Goal: Task Accomplishment & Management: Complete application form

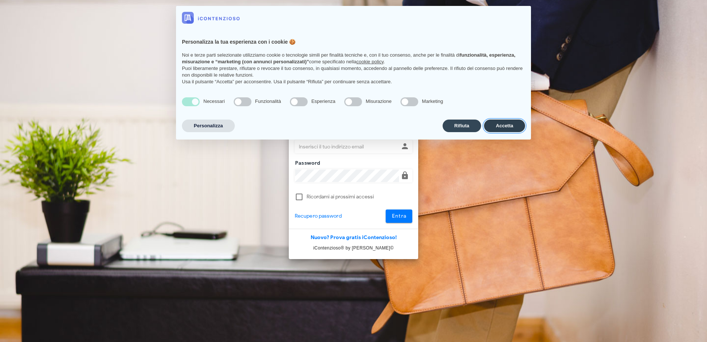
click at [512, 125] on button "Accetta" at bounding box center [504, 125] width 41 height 13
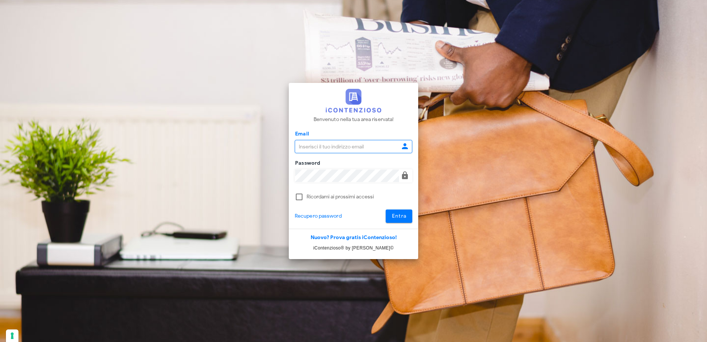
click at [355, 144] on input "Email" at bounding box center [347, 146] width 104 height 13
type input "P"
type input "o"
type input "[EMAIL_ADDRESS][DOMAIN_NAME]"
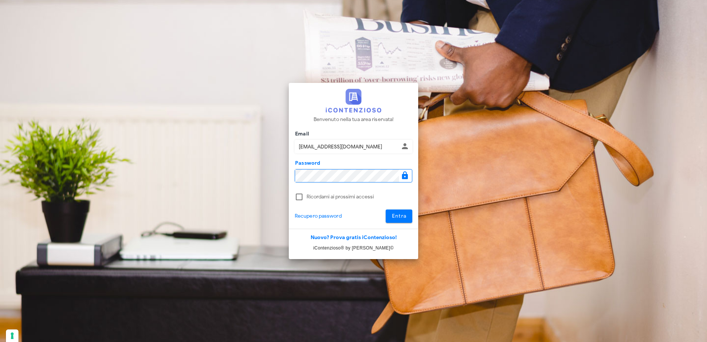
click at [386, 209] on button "Entra" at bounding box center [399, 215] width 27 height 13
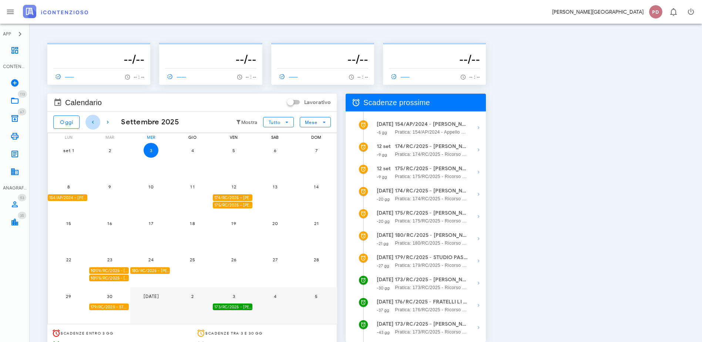
click at [91, 122] on icon "button" at bounding box center [92, 122] width 9 height 9
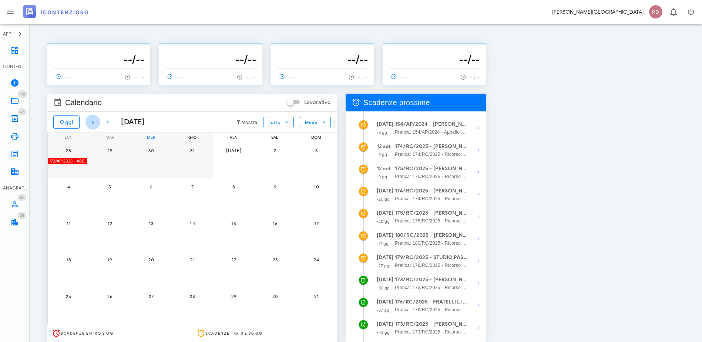
click at [91, 122] on icon "button" at bounding box center [92, 122] width 9 height 9
click at [87, 158] on div "152/RC/2024 - IMMOBILIARE CERMENATE S.R.L. - Impugnare la Decisione del Giudice…" at bounding box center [68, 161] width 40 height 7
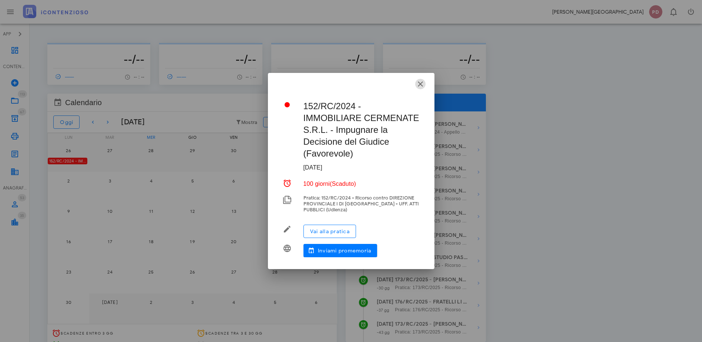
click at [417, 88] on icon "button" at bounding box center [420, 84] width 9 height 9
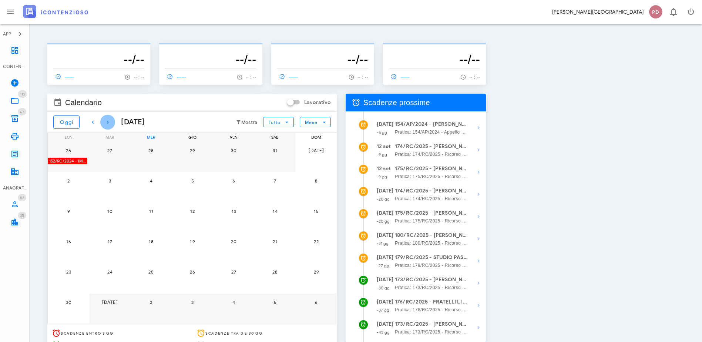
click at [106, 126] on icon "button" at bounding box center [107, 122] width 9 height 9
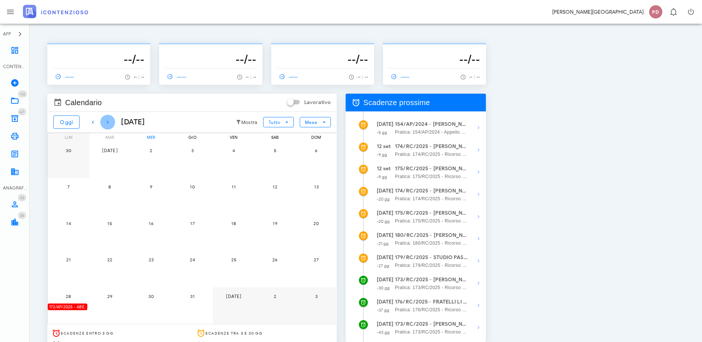
click at [106, 126] on icon "button" at bounding box center [107, 122] width 9 height 9
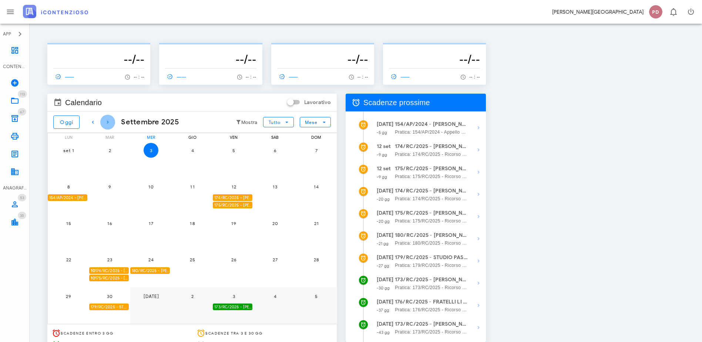
click at [106, 126] on icon "button" at bounding box center [107, 122] width 9 height 9
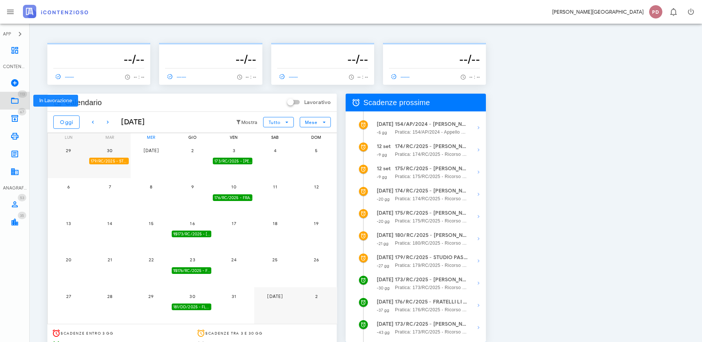
click at [16, 102] on icon at bounding box center [14, 100] width 9 height 9
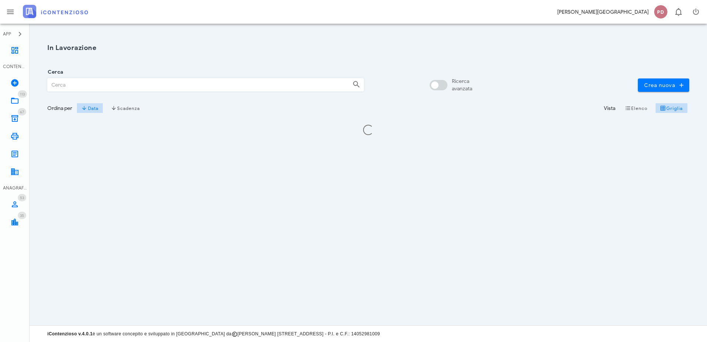
click at [82, 90] on input "Cerca" at bounding box center [197, 84] width 299 height 13
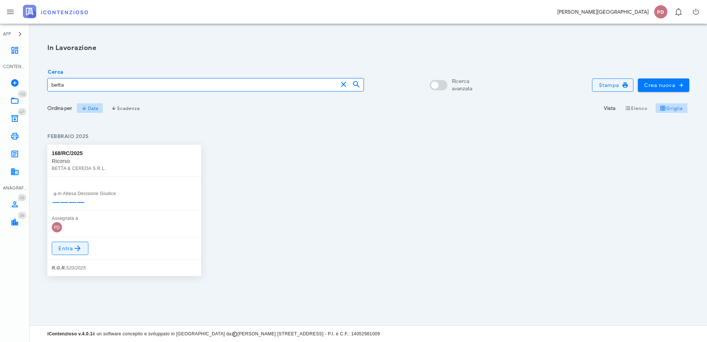
type input "betta"
click at [65, 252] on span "Entra" at bounding box center [70, 248] width 24 height 9
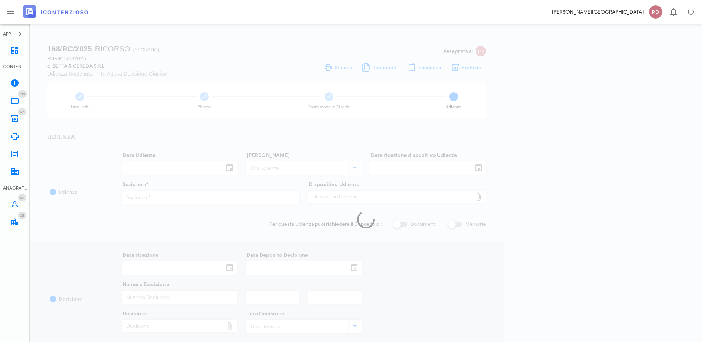
type input "06/06/2025"
type input "10:00"
type input "30/04/2025"
type input "2"
checkbox input "true"
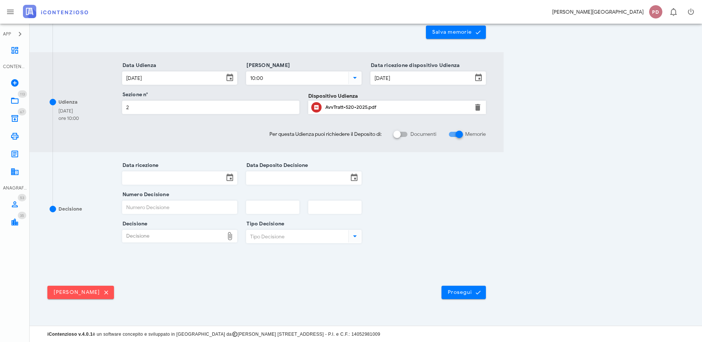
scroll to position [189, 0]
click at [222, 182] on input "Data ricezione" at bounding box center [173, 177] width 102 height 13
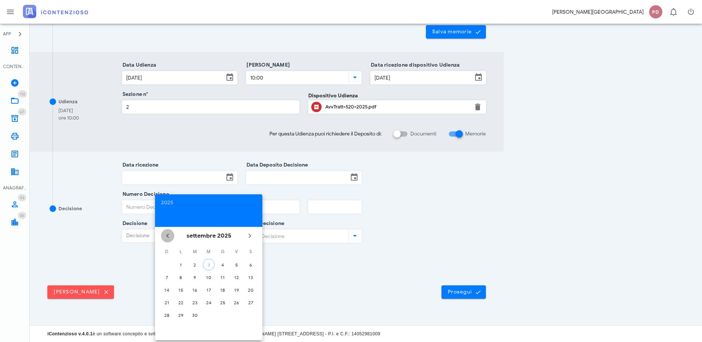
click at [167, 236] on icon "Il mese scorso" at bounding box center [167, 235] width 9 height 9
click at [222, 305] on button "21" at bounding box center [223, 302] width 12 height 12
type input "[DATE]"
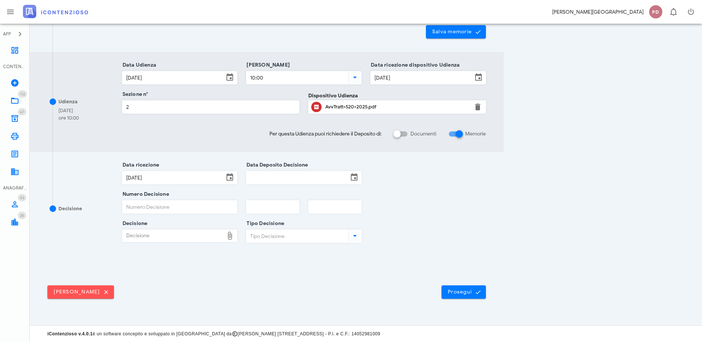
click at [348, 178] on input "Data Deposito Decisione" at bounding box center [297, 177] width 102 height 13
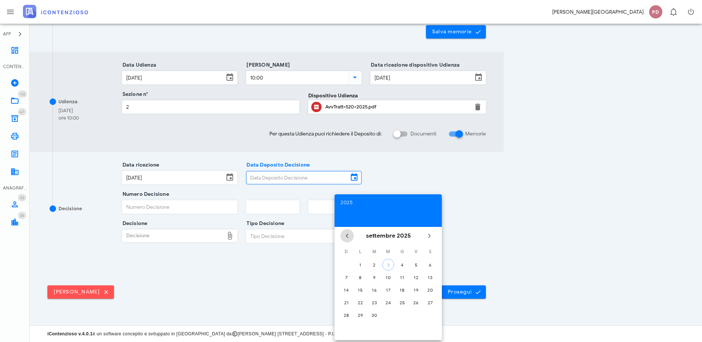
click at [349, 236] on icon "Il mese scorso" at bounding box center [347, 235] width 9 height 9
click at [403, 301] on div "21" at bounding box center [402, 303] width 12 height 6
type input "21/08/2025"
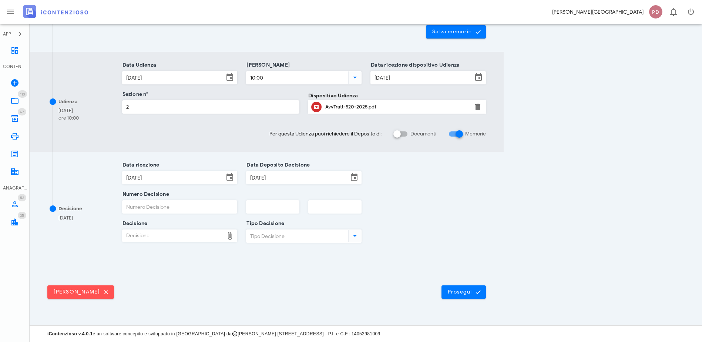
click at [237, 203] on input "Numero Decisione" at bounding box center [179, 207] width 115 height 13
type input "3440"
click at [299, 209] on input "text" at bounding box center [272, 207] width 53 height 13
type input "2025"
click at [224, 231] on div "Decisione" at bounding box center [173, 236] width 102 height 12
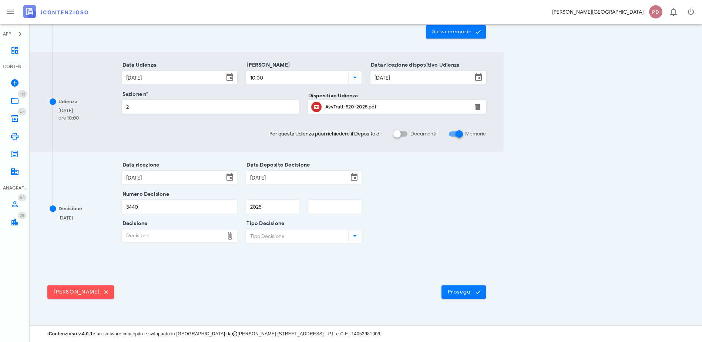
type input "C:\fakepath\Sentenza_RG_000520_2025_UD_06062025.pdf"
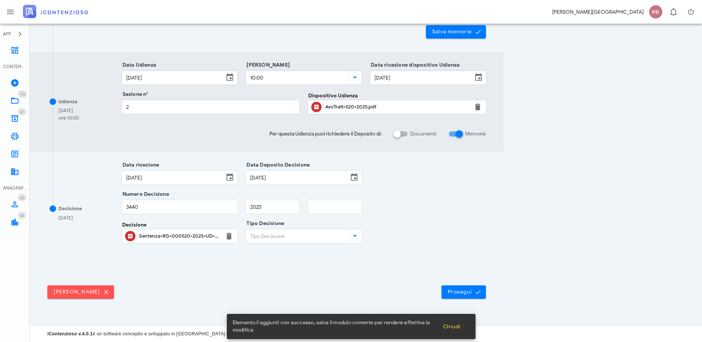
click at [361, 244] on div at bounding box center [303, 246] width 115 height 5
click at [347, 240] on input "Tipo Decisione" at bounding box center [296, 236] width 100 height 13
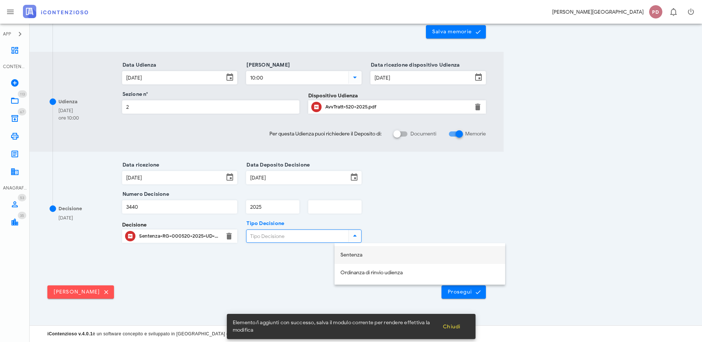
click at [391, 255] on div "Sentenza" at bounding box center [419, 255] width 159 height 6
type input "Sentenza"
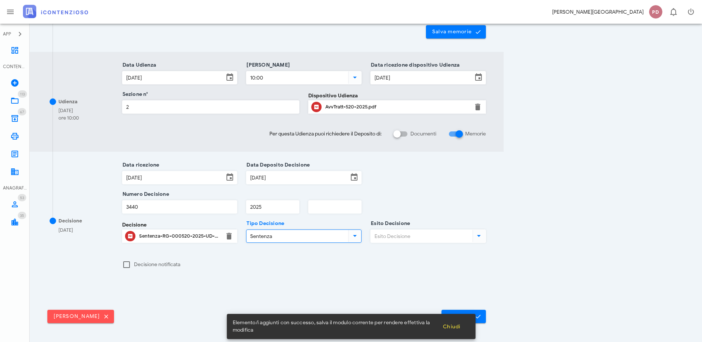
click at [471, 236] on input "Esito Decisione" at bounding box center [421, 236] width 100 height 13
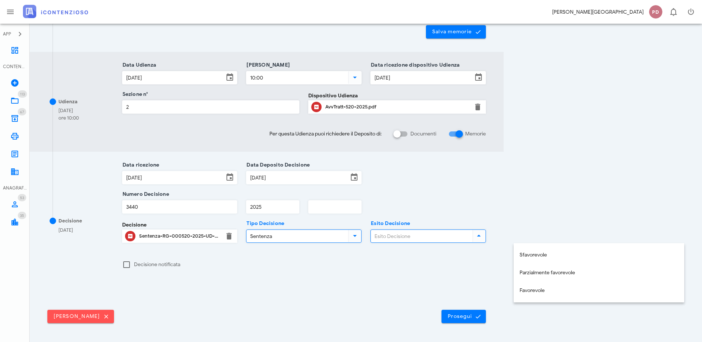
click at [347, 237] on input "Sentenza" at bounding box center [296, 236] width 100 height 13
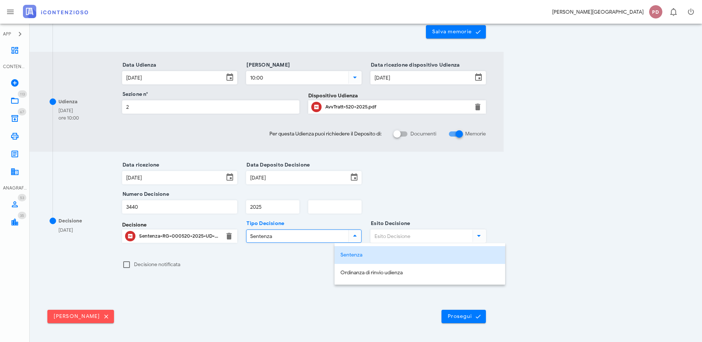
click at [471, 236] on input "Esito Decisione" at bounding box center [421, 236] width 100 height 13
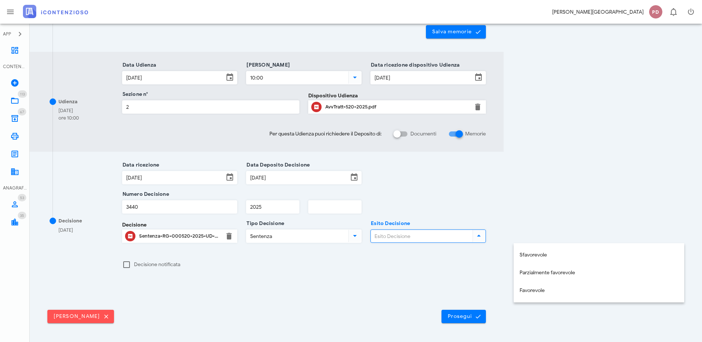
click at [347, 238] on input "Sentenza" at bounding box center [296, 236] width 100 height 13
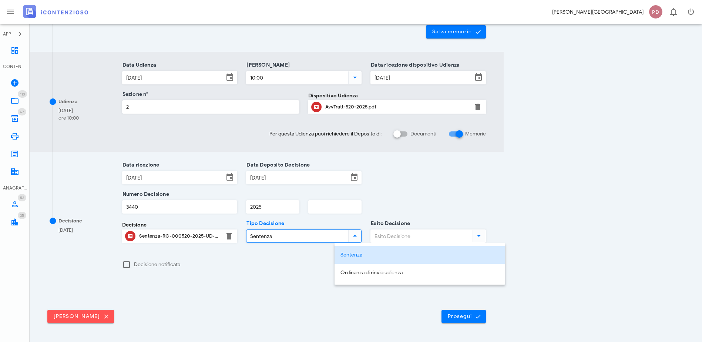
click at [471, 238] on input "Esito Decisione" at bounding box center [421, 236] width 100 height 13
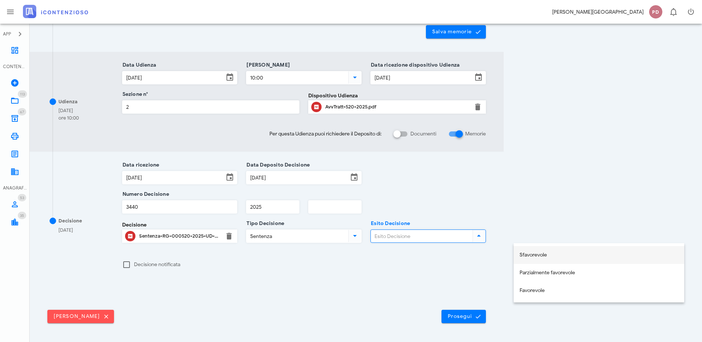
click at [543, 256] on div "Sfavorevole" at bounding box center [598, 255] width 159 height 6
type input "Sfavorevole"
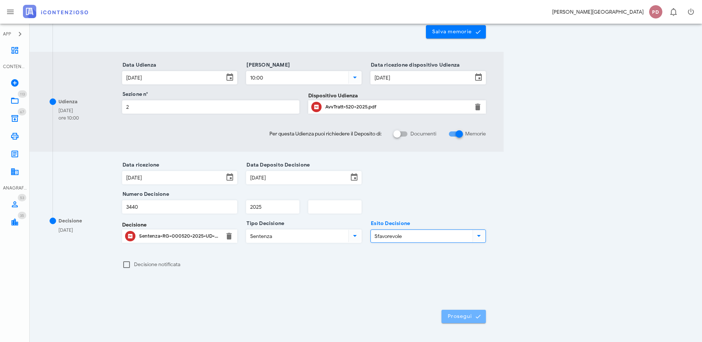
click at [486, 311] on button "Prosegui" at bounding box center [463, 316] width 44 height 13
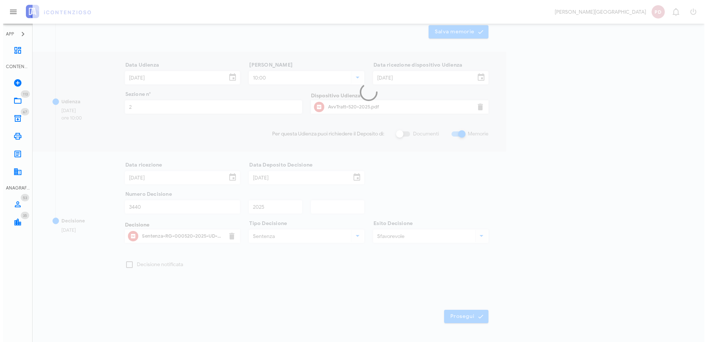
scroll to position [0, 0]
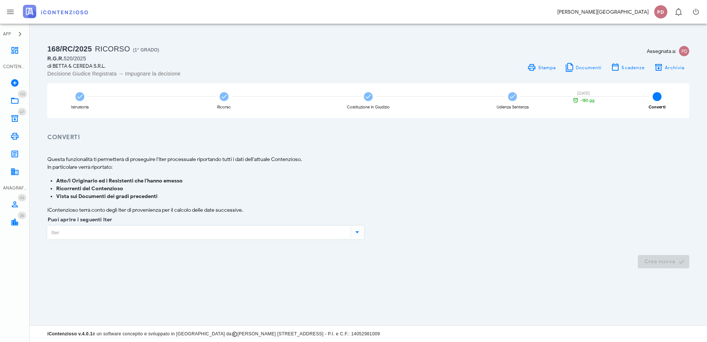
click at [64, 1] on div "Ciao, Diego PD 0" at bounding box center [353, 12] width 707 height 24
click at [64, 10] on img at bounding box center [55, 11] width 65 height 13
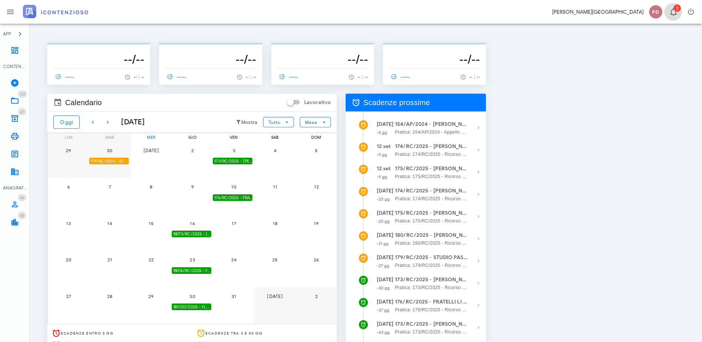
click at [673, 7] on button "2" at bounding box center [673, 12] width 18 height 18
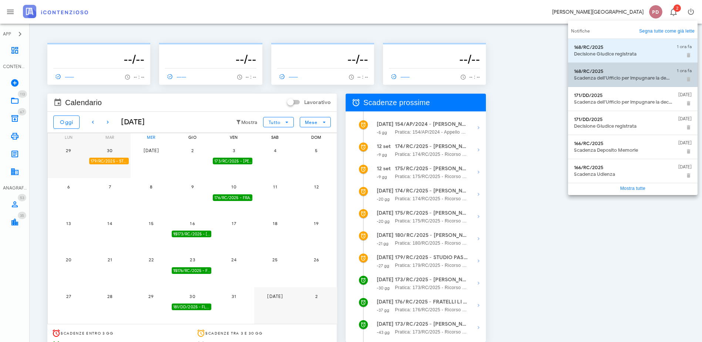
click at [602, 74] on div "168/RC/2025" at bounding box center [622, 71] width 97 height 6
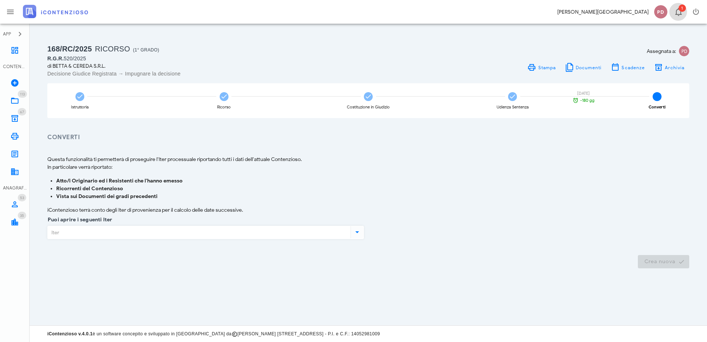
click at [675, 11] on icon "button" at bounding box center [678, 11] width 9 height 9
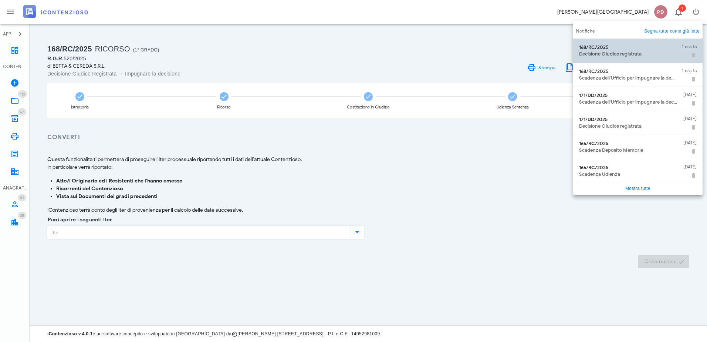
click at [619, 46] on div "168/RC/2025" at bounding box center [627, 47] width 97 height 6
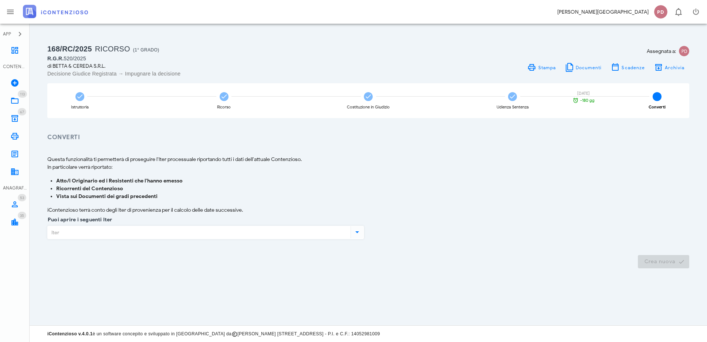
click at [48, 13] on img at bounding box center [55, 11] width 65 height 13
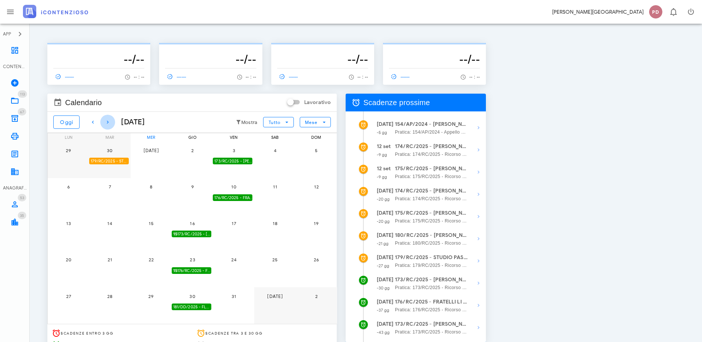
click at [110, 120] on icon "button" at bounding box center [107, 122] width 9 height 9
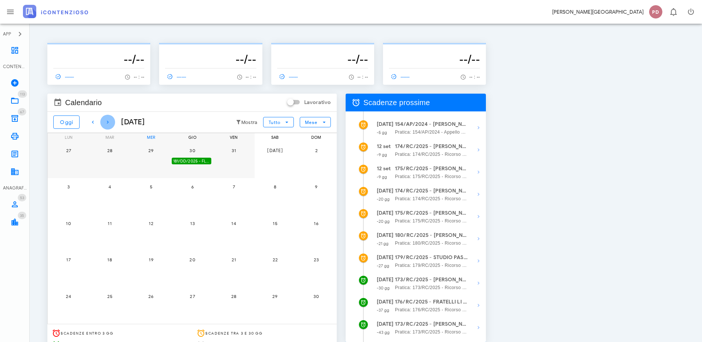
click at [110, 120] on icon "button" at bounding box center [107, 122] width 9 height 9
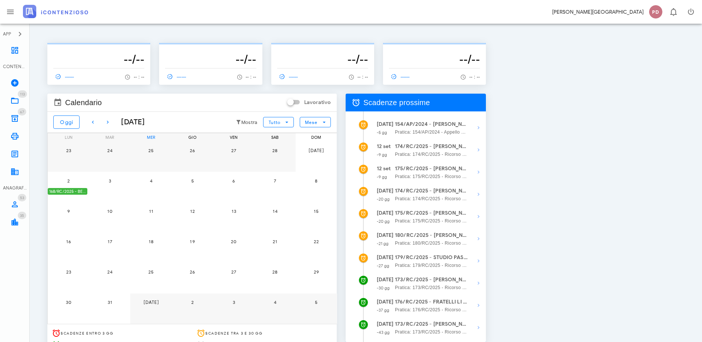
click at [87, 194] on div "168/RC/2025 - BETTA & CEREDA S.R.L. - Impugnare la Decisione del Giudice" at bounding box center [68, 191] width 40 height 7
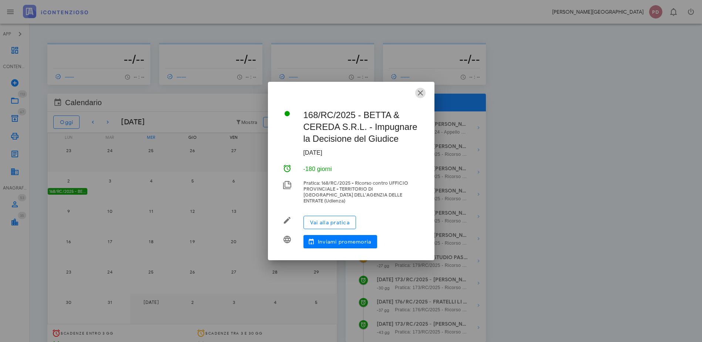
click at [420, 97] on icon "button" at bounding box center [420, 92] width 9 height 9
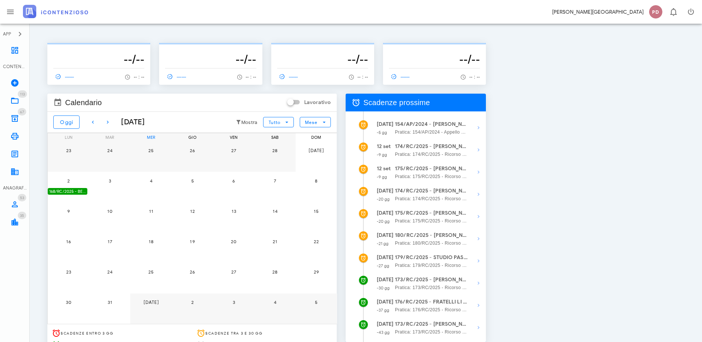
click at [70, 19] on link at bounding box center [55, 15] width 65 height 9
click at [679, 13] on span "0" at bounding box center [673, 11] width 18 height 9
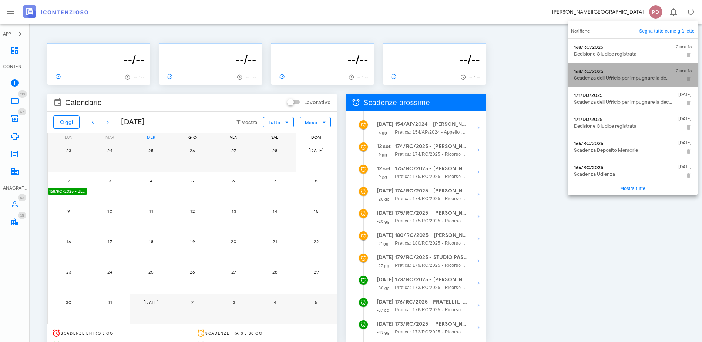
click at [617, 76] on div "Scadenza dell'Ufficio per impugnare la decisione" at bounding box center [622, 78] width 96 height 6
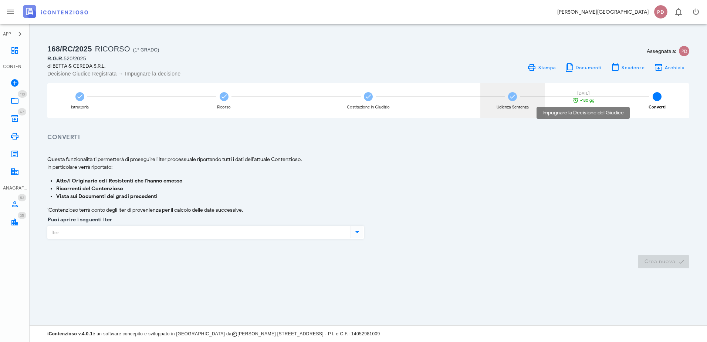
click at [522, 105] on div "Udienza Sentenza" at bounding box center [513, 107] width 32 height 4
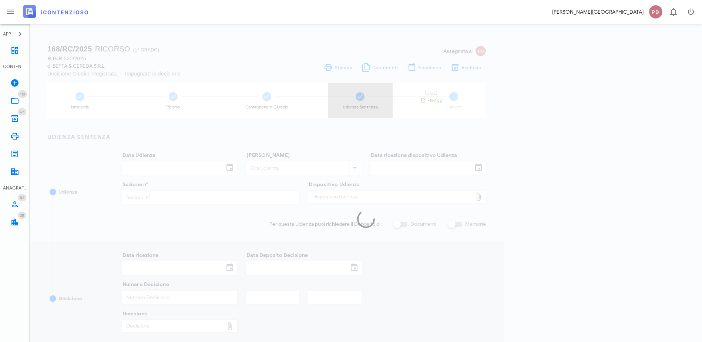
type input "[DATE]"
type input "10:00"
type input "[DATE]"
type input "2"
checkbox input "true"
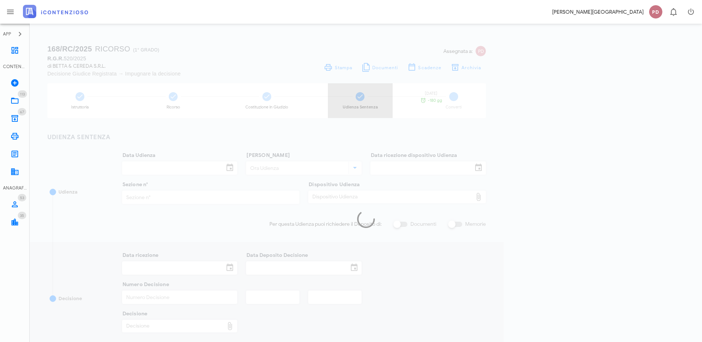
type input "[DATE]"
type input "3440"
type input "2025"
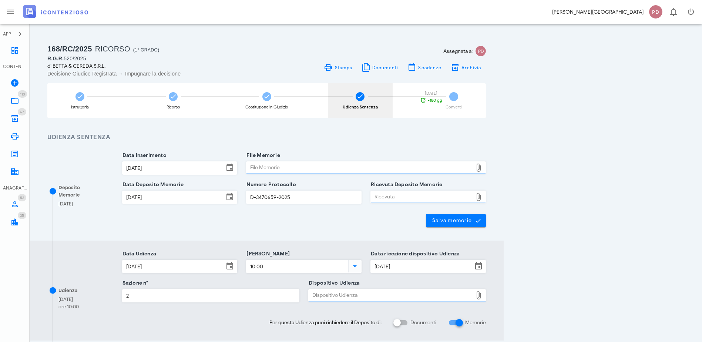
type input "Sentenza"
type input "Sfavorevole"
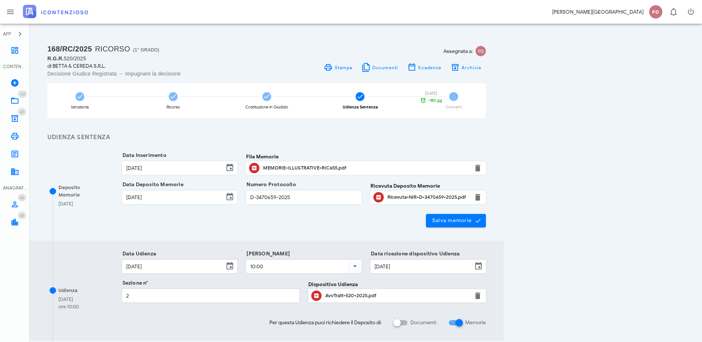
click at [63, 18] on link at bounding box center [55, 15] width 65 height 9
